Goal: Navigation & Orientation: Understand site structure

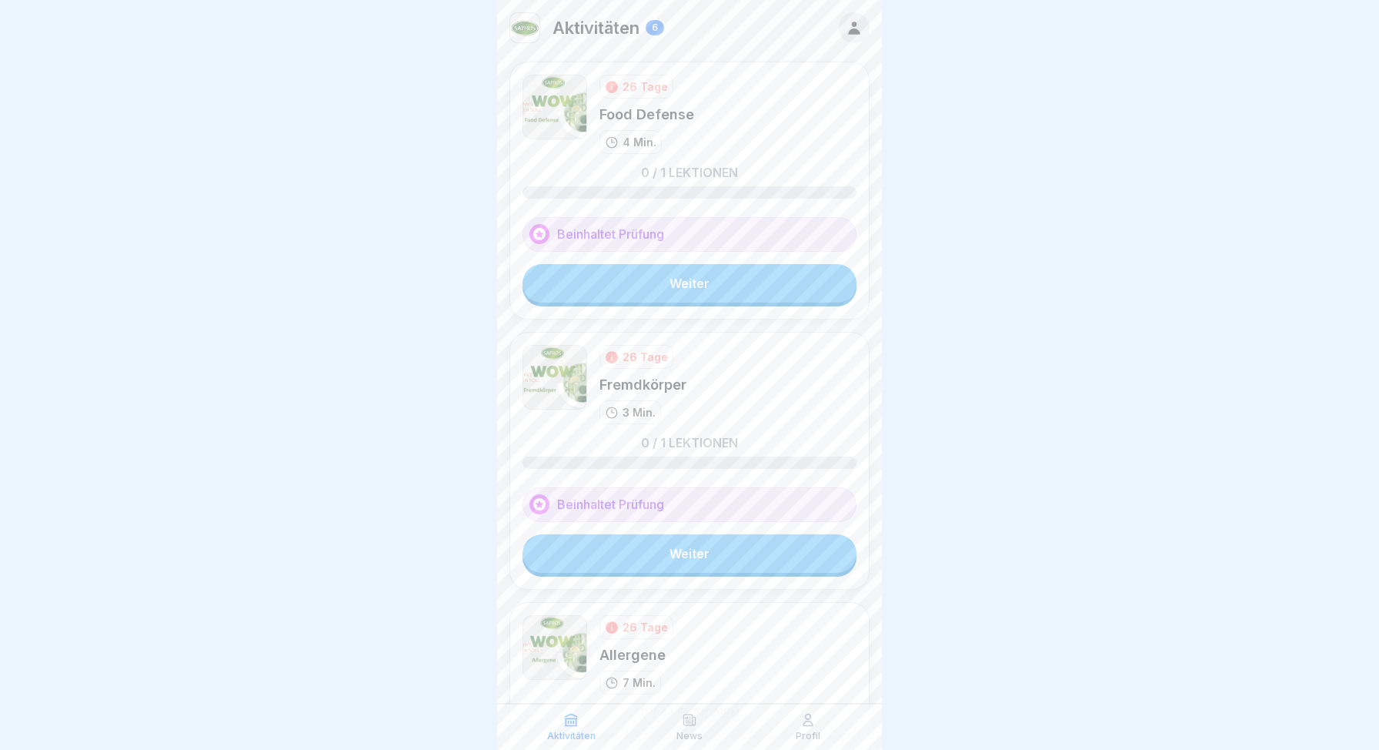
click at [1050, 187] on div at bounding box center [689, 375] width 1379 height 750
click at [1043, 252] on div at bounding box center [689, 375] width 1379 height 750
click at [1002, 297] on div at bounding box center [689, 375] width 1379 height 750
click at [983, 311] on div at bounding box center [689, 375] width 1379 height 750
click at [202, 195] on div at bounding box center [689, 375] width 1379 height 750
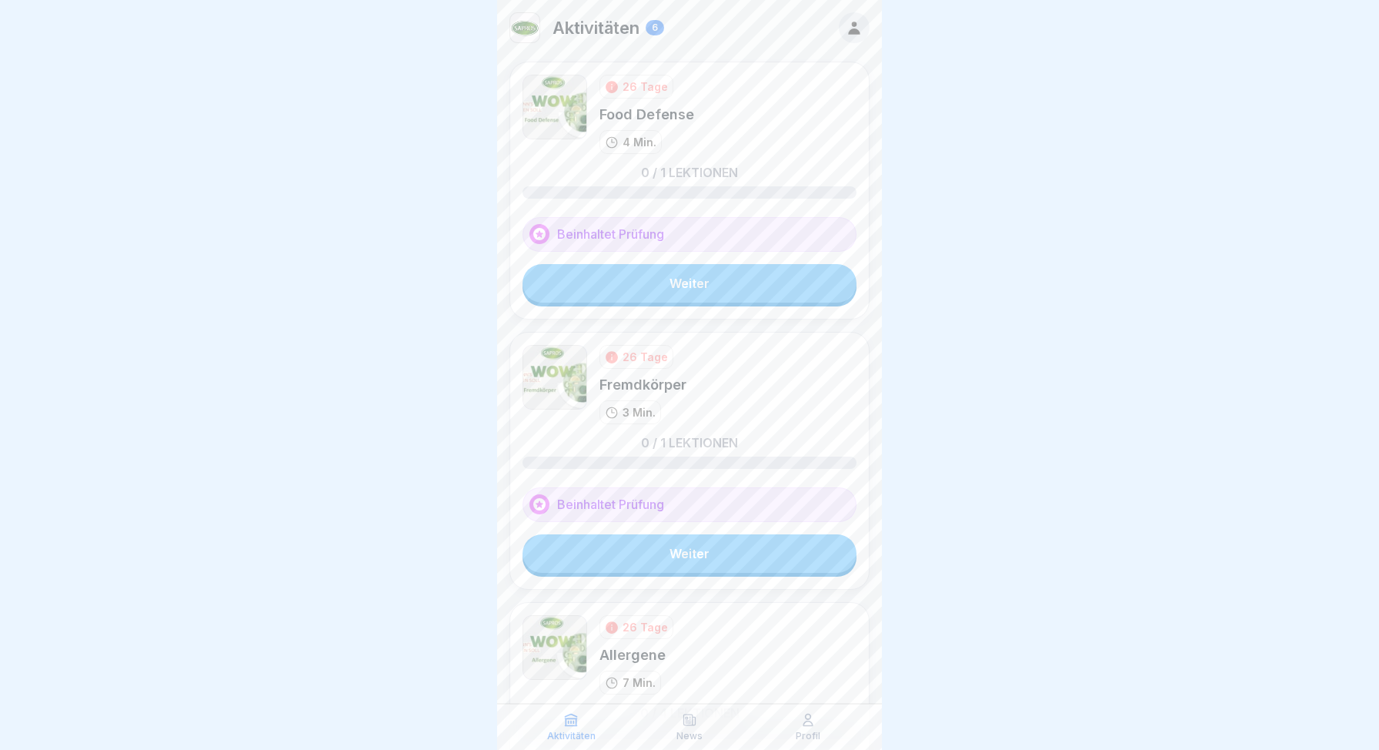
click at [983, 334] on div at bounding box center [689, 375] width 1379 height 750
click at [938, 275] on div at bounding box center [689, 375] width 1379 height 750
click at [934, 162] on div at bounding box center [689, 375] width 1379 height 750
click at [994, 262] on div at bounding box center [689, 375] width 1379 height 750
click at [914, 422] on div at bounding box center [689, 375] width 1379 height 750
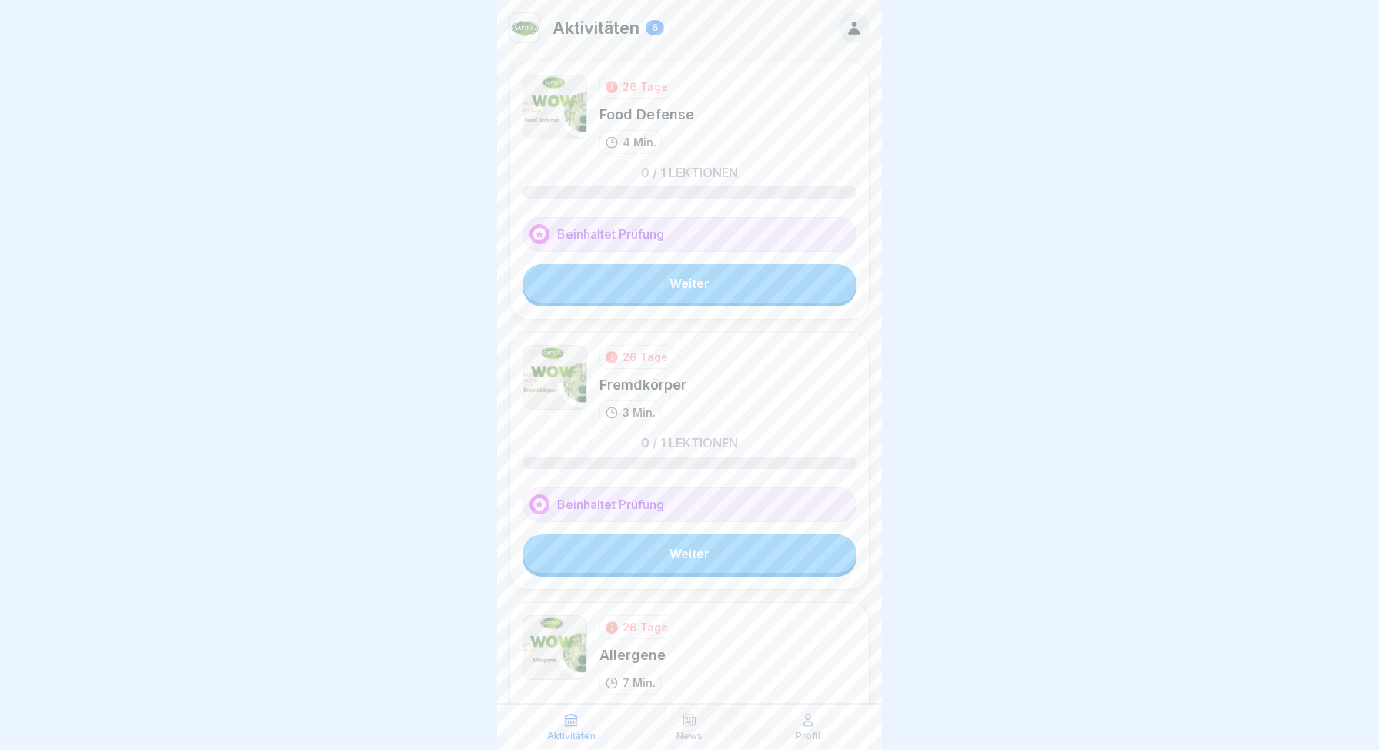
click at [982, 363] on div at bounding box center [689, 375] width 1379 height 750
click at [278, 378] on div at bounding box center [689, 375] width 1379 height 750
click at [312, 524] on div at bounding box center [689, 375] width 1379 height 750
click at [1048, 218] on div at bounding box center [689, 375] width 1379 height 750
